Goal: Transaction & Acquisition: Purchase product/service

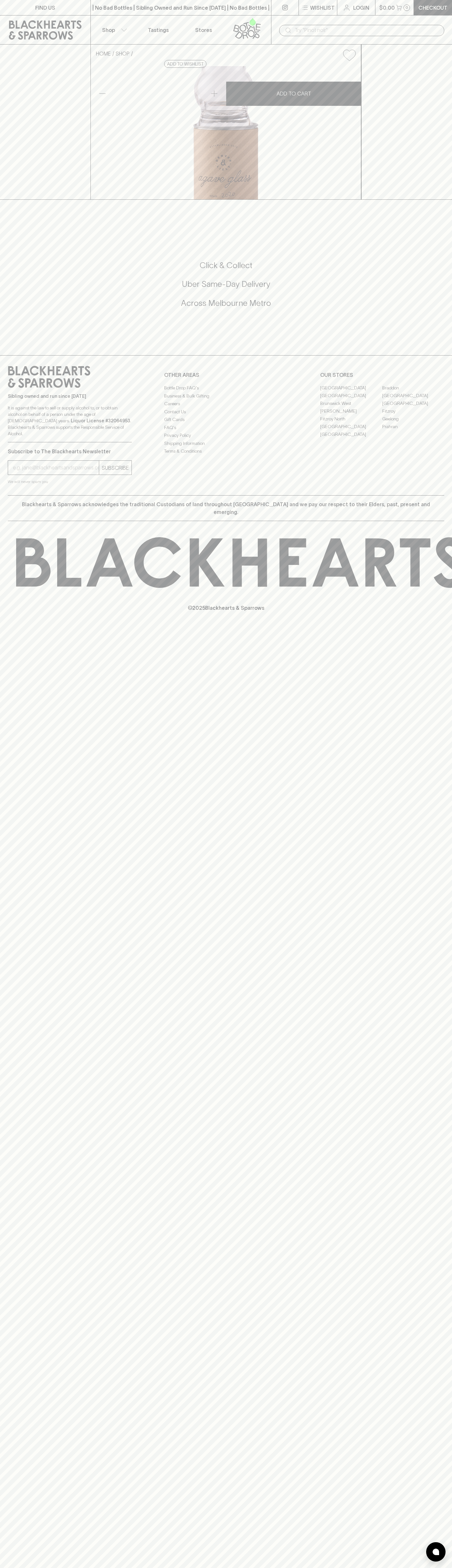
click at [56, 20] on icon at bounding box center [45, 30] width 81 height 19
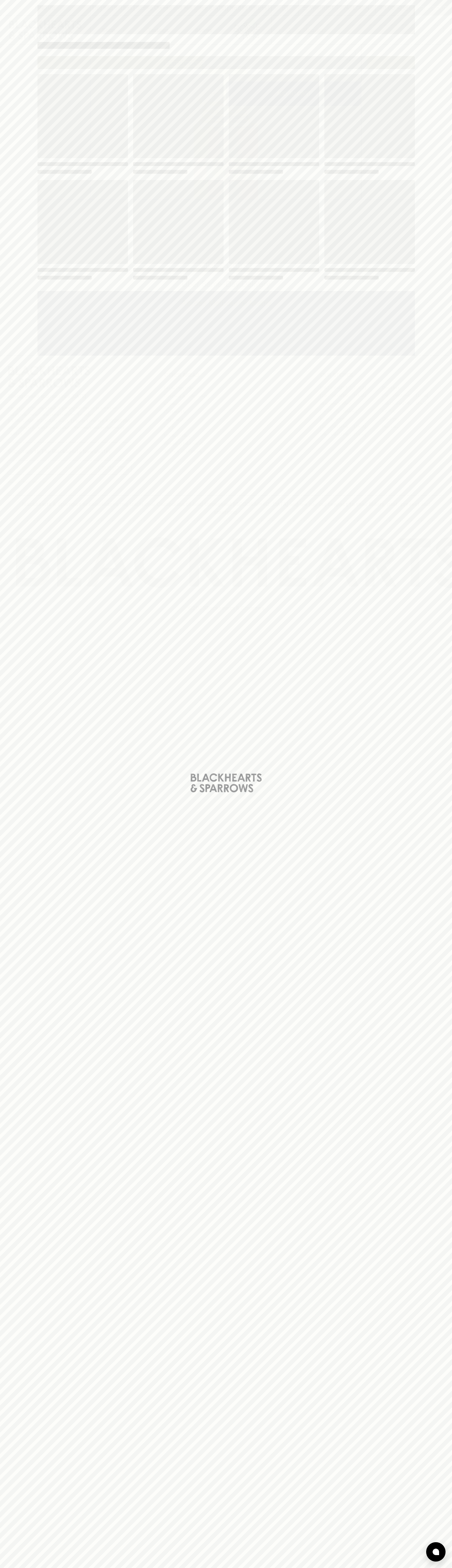
click at [70, 1567] on html "FIND US | No Bad Bottles | Sibling Owned and Run Since 2006 | No Bad Bottles | …" at bounding box center [226, 784] width 452 height 1568
click at [29, 853] on div "Loading" at bounding box center [226, 784] width 452 height 1568
